Goal: Task Accomplishment & Management: Use online tool/utility

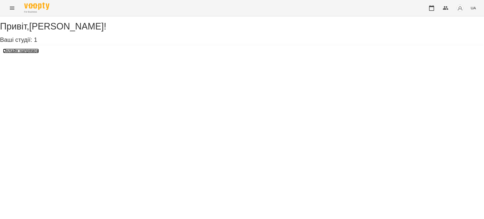
click at [21, 53] on h3 "Онлайн напрямок" at bounding box center [21, 51] width 36 height 5
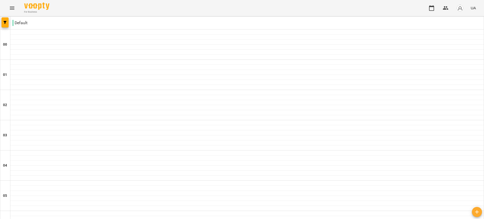
click at [13, 9] on icon "Menu" at bounding box center [12, 8] width 6 height 6
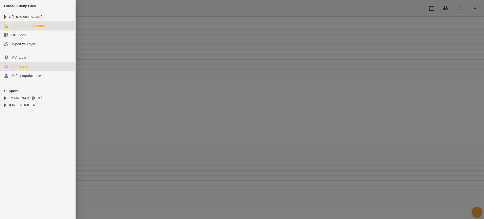
click at [26, 69] on link "Мої клієнти" at bounding box center [37, 66] width 75 height 9
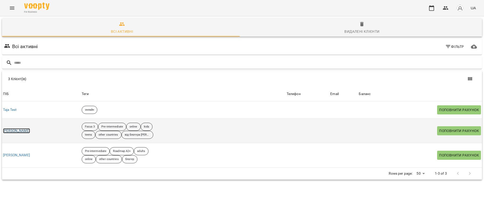
click at [21, 130] on link "[PERSON_NAME]" at bounding box center [16, 130] width 27 height 5
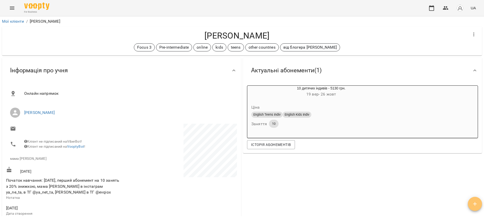
click at [474, 203] on icon "button" at bounding box center [474, 204] width 6 height 6
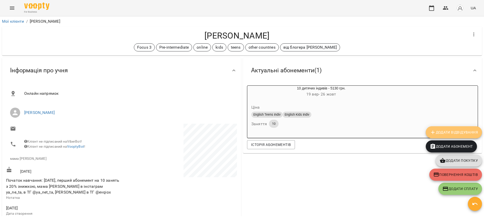
click at [456, 134] on span "Додати Відвідування" at bounding box center [453, 132] width 48 height 6
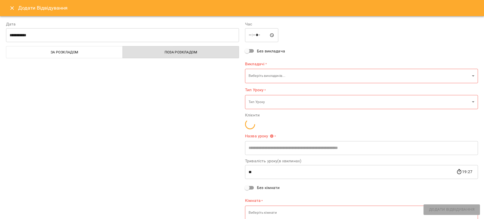
type input "**********"
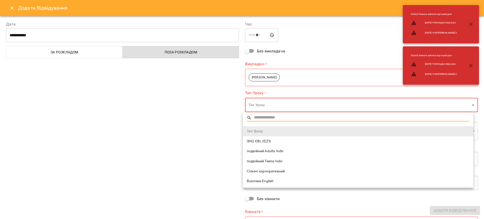
click at [283, 110] on body "For Business UA Мої клієнти / [PERSON_NAME] [PERSON_NAME] Focus 3 Pre-intermedi…" at bounding box center [242, 117] width 484 height 235
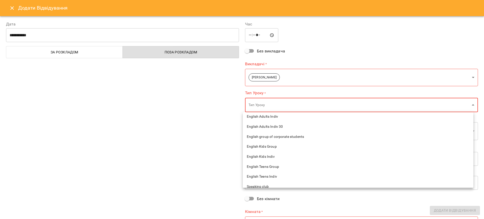
scroll to position [126, 0]
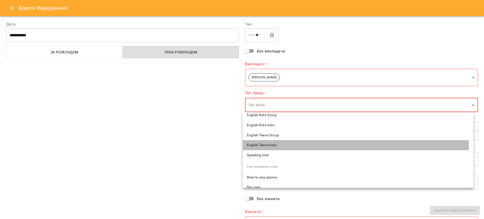
click at [276, 146] on span "English Teens Indiv" at bounding box center [358, 145] width 222 height 5
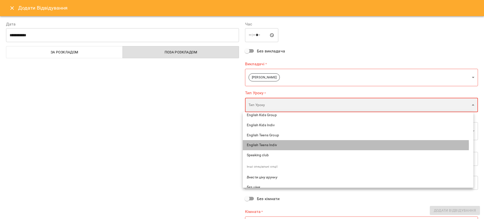
type input "**********"
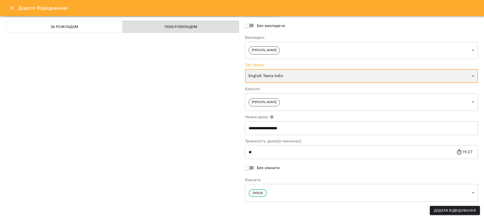
scroll to position [0, 0]
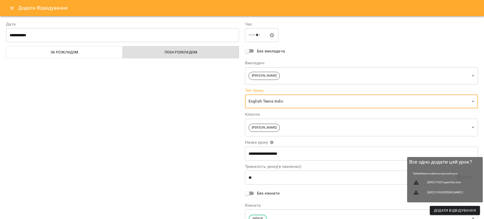
click at [452, 209] on span "Додати Відвідування" at bounding box center [454, 210] width 42 height 6
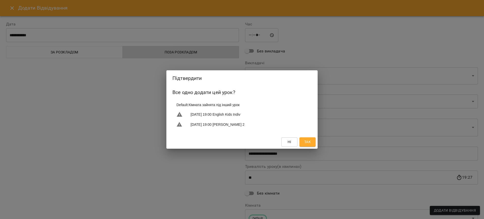
click at [303, 139] on button "Так" at bounding box center [307, 141] width 16 height 9
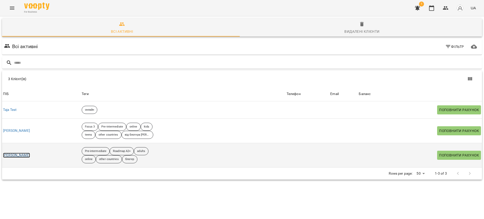
click at [24, 155] on link "[PERSON_NAME]" at bounding box center [16, 155] width 27 height 5
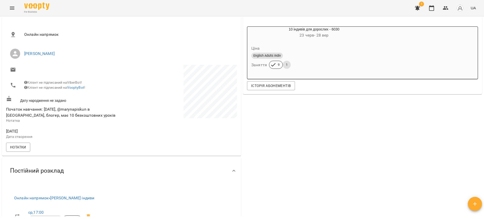
scroll to position [126, 0]
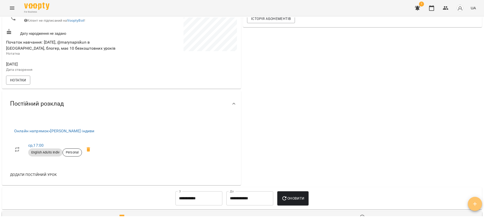
click at [477, 202] on icon "button" at bounding box center [474, 204] width 6 height 6
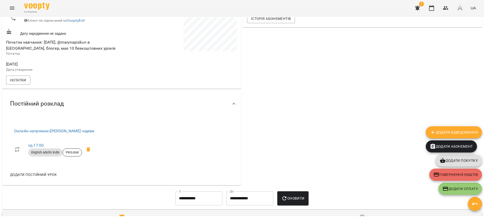
click at [457, 133] on span "Додати Відвідування" at bounding box center [453, 132] width 48 height 6
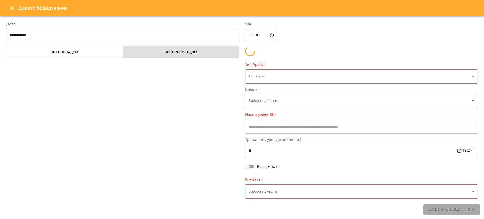
type input "**********"
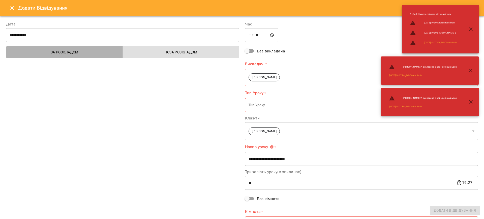
click at [66, 52] on span "За розкладом" at bounding box center [64, 52] width 110 height 6
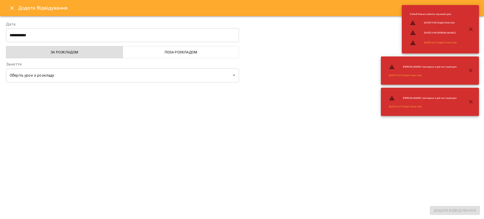
click at [50, 72] on body "For Business 1 UA Мої клієнти / [PERSON_NAME] [PERSON_NAME] Pre-intermediate Ro…" at bounding box center [242, 117] width 484 height 235
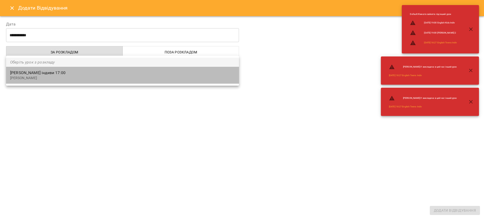
click at [50, 77] on p "[PERSON_NAME]" at bounding box center [122, 78] width 225 height 5
type input "**********"
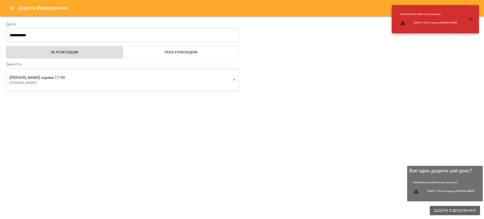
click at [438, 208] on span "Додати Відвідування" at bounding box center [454, 210] width 42 height 6
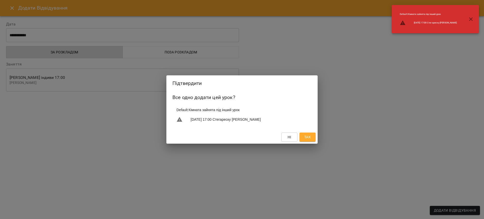
click at [305, 135] on span "Так" at bounding box center [307, 137] width 7 height 6
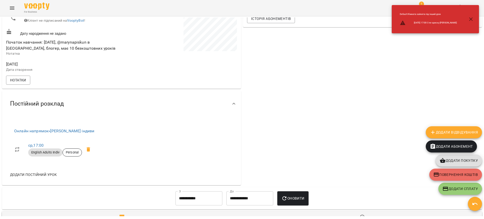
scroll to position [0, 0]
